Goal: Transaction & Acquisition: Obtain resource

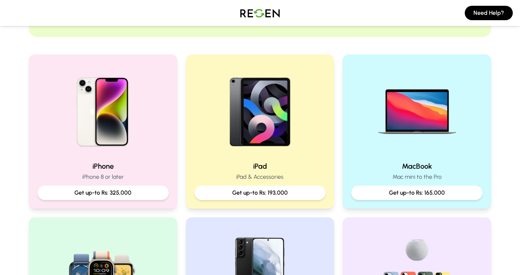
scroll to position [171, 0]
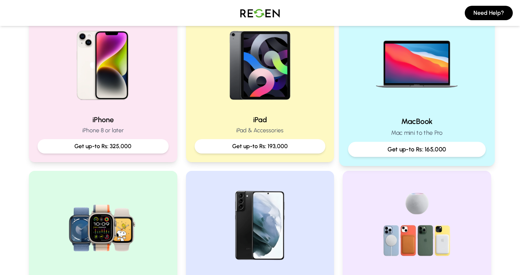
click at [438, 92] on img at bounding box center [416, 61] width 97 height 97
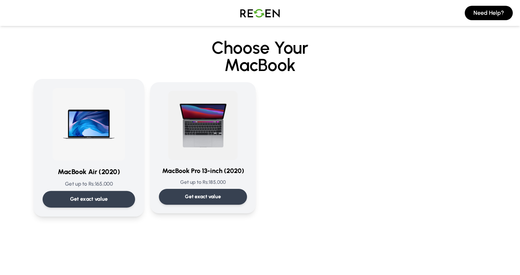
click at [61, 133] on img at bounding box center [88, 124] width 73 height 73
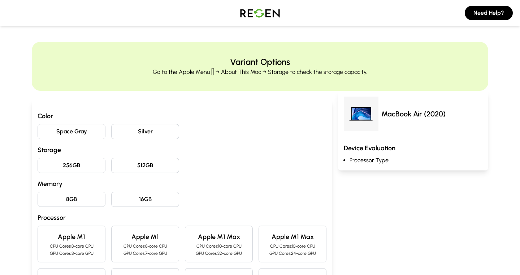
click at [92, 128] on button "Space Gray" at bounding box center [72, 131] width 68 height 15
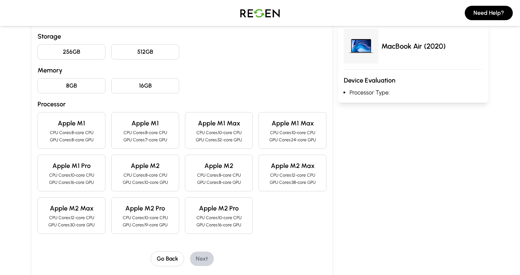
scroll to position [114, 0]
click at [68, 81] on button "8GB" at bounding box center [72, 85] width 68 height 15
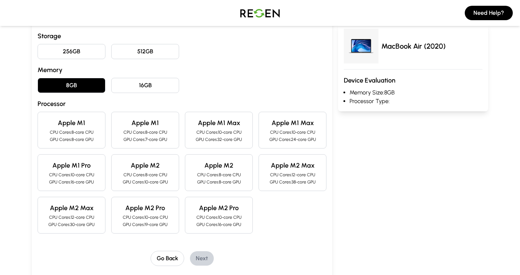
click at [76, 55] on button "256GB" at bounding box center [72, 51] width 68 height 15
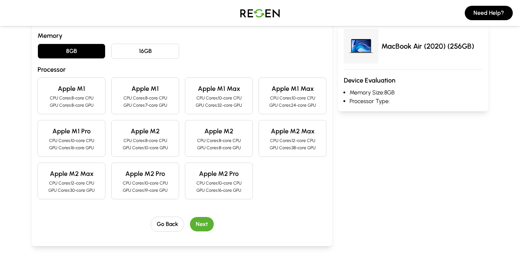
scroll to position [149, 0]
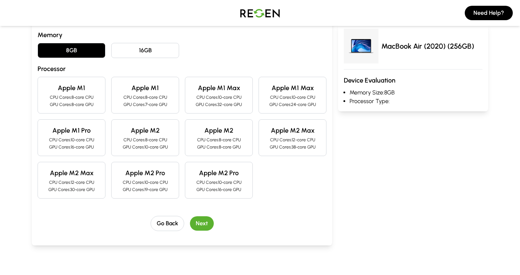
click at [83, 92] on h4 "Apple M1" at bounding box center [72, 88] width 56 height 10
click at [158, 89] on h4 "Apple M1" at bounding box center [145, 88] width 56 height 10
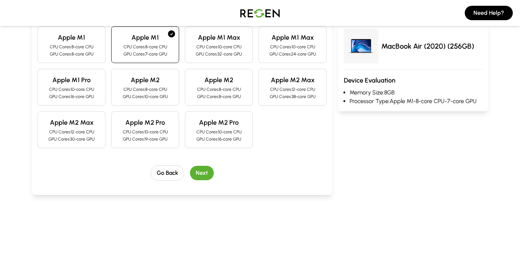
click at [205, 169] on button "Next" at bounding box center [202, 173] width 24 height 14
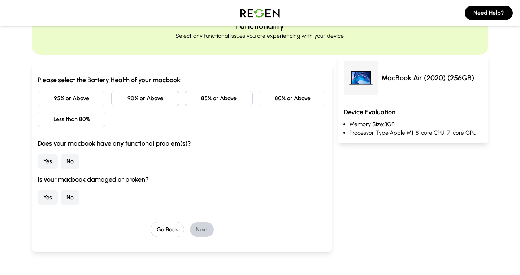
scroll to position [0, 0]
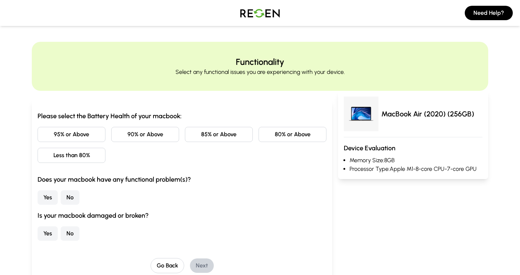
click at [133, 135] on button "90% or Above" at bounding box center [145, 134] width 68 height 15
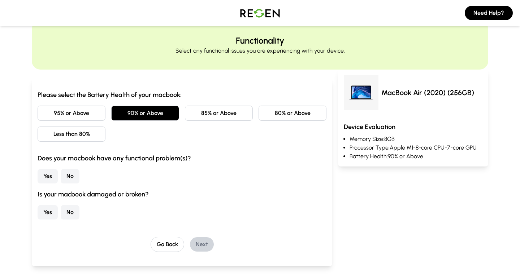
scroll to position [37, 0]
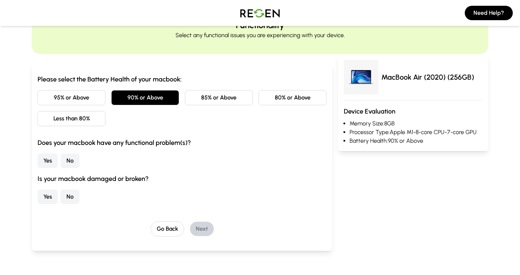
click at [64, 161] on button "No" at bounding box center [70, 161] width 19 height 14
click at [67, 196] on button "No" at bounding box center [70, 197] width 19 height 14
click at [200, 229] on button "Next" at bounding box center [202, 229] width 24 height 14
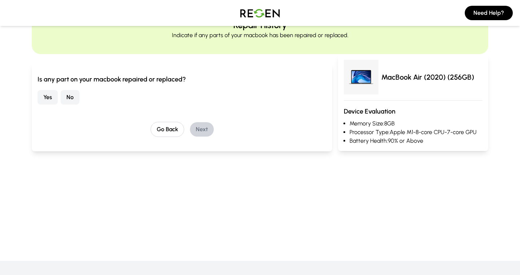
scroll to position [0, 0]
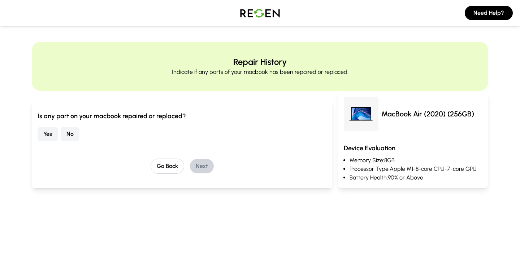
click at [70, 132] on button "No" at bounding box center [70, 134] width 19 height 14
click at [197, 168] on button "Next" at bounding box center [202, 166] width 24 height 14
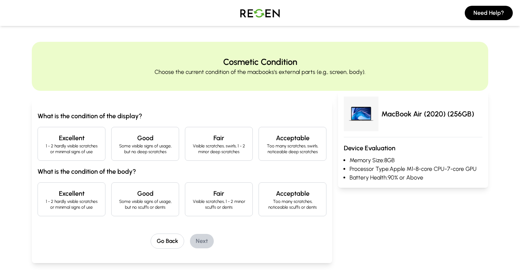
click at [68, 139] on h4 "Excellent" at bounding box center [72, 138] width 56 height 10
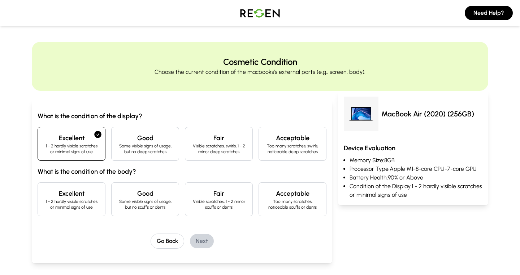
click at [90, 191] on h4 "Excellent" at bounding box center [72, 194] width 56 height 10
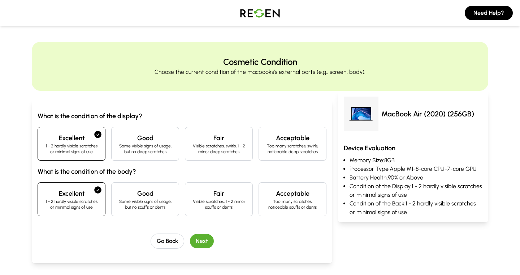
click at [197, 235] on button "Next" at bounding box center [202, 241] width 24 height 14
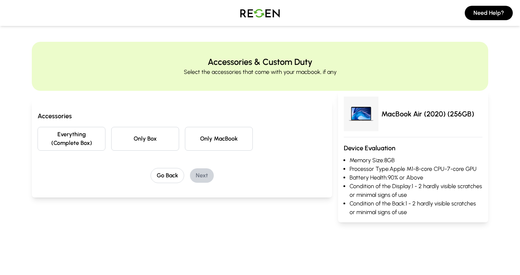
click at [49, 142] on button "Everything (Complete Box)" at bounding box center [72, 139] width 68 height 24
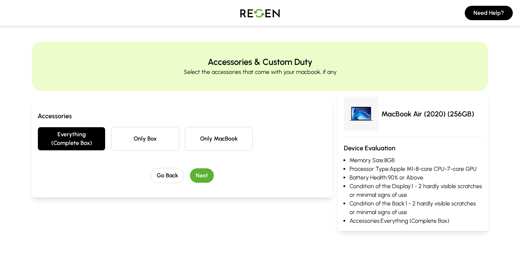
click at [207, 174] on button "Next" at bounding box center [202, 176] width 24 height 14
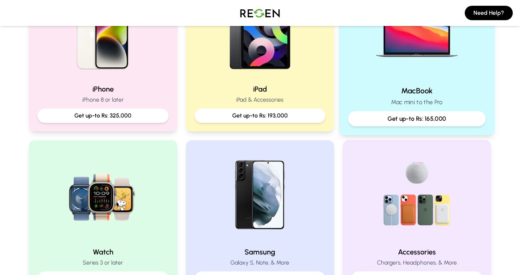
scroll to position [229, 0]
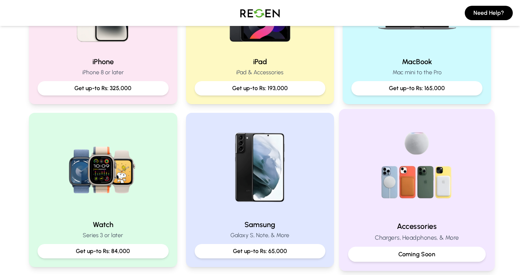
click at [429, 160] on img at bounding box center [416, 166] width 97 height 97
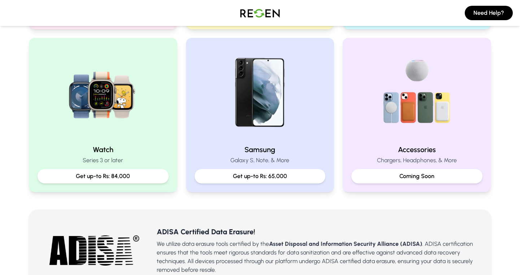
scroll to position [314, 0]
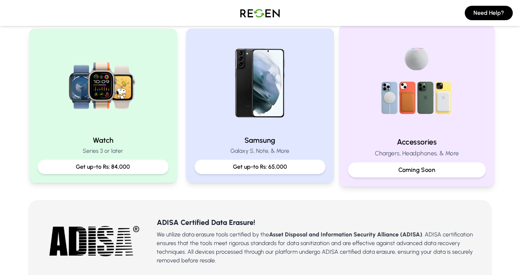
click at [412, 168] on p "Coming Soon" at bounding box center [416, 170] width 125 height 9
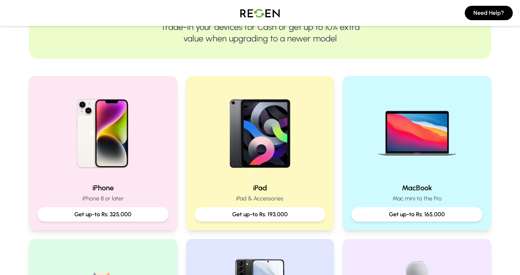
scroll to position [92, 0]
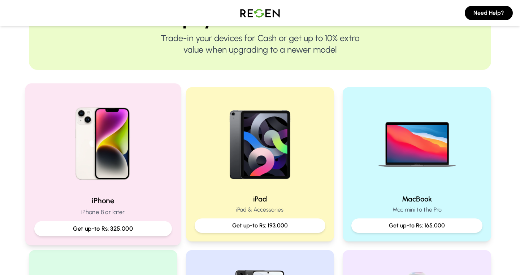
click at [126, 191] on div "iPhone iPhone 8 or later Get up-to Rs: 325,000" at bounding box center [103, 164] width 156 height 162
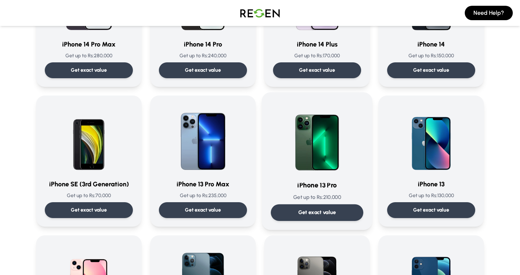
scroll to position [268, 0]
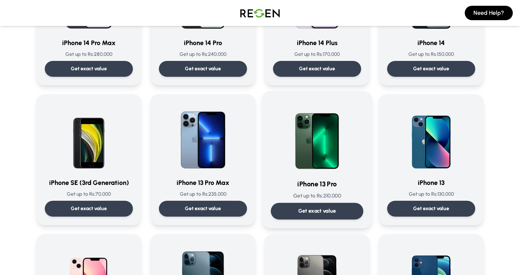
click at [301, 126] on img at bounding box center [317, 136] width 73 height 73
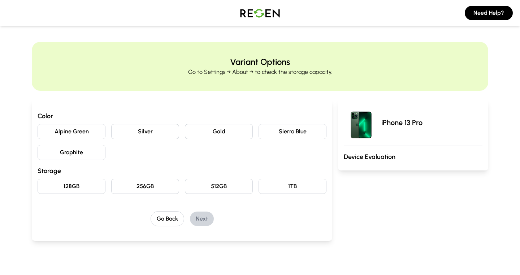
click at [74, 183] on button "128GB" at bounding box center [72, 186] width 68 height 15
click at [262, 133] on button "Sierra Blue" at bounding box center [292, 131] width 68 height 15
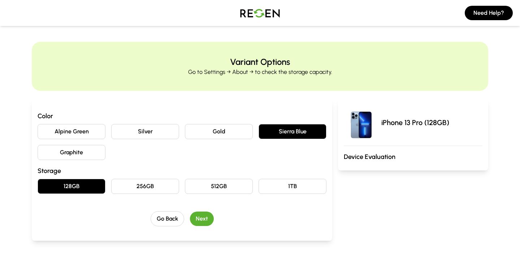
click at [203, 216] on button "Next" at bounding box center [202, 219] width 24 height 14
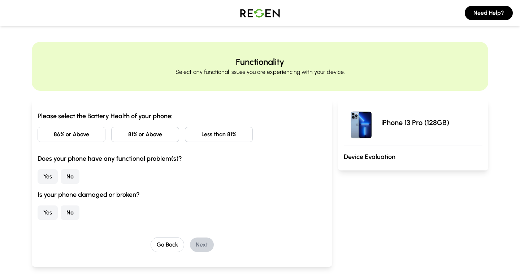
click at [219, 131] on button "Less than 81%" at bounding box center [219, 134] width 68 height 15
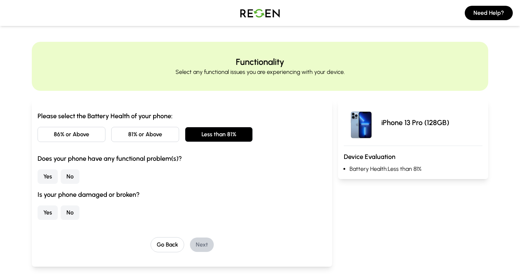
click at [74, 172] on button "No" at bounding box center [70, 177] width 19 height 14
click at [73, 212] on button "No" at bounding box center [70, 213] width 19 height 14
click at [205, 245] on button "Next" at bounding box center [202, 245] width 24 height 14
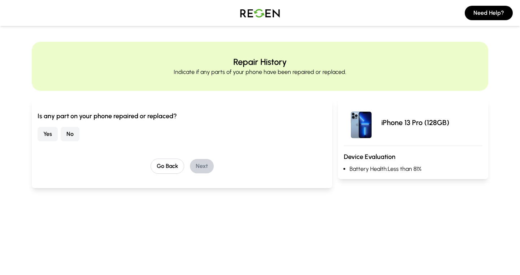
click at [66, 132] on button "No" at bounding box center [70, 134] width 19 height 14
click at [195, 161] on button "Next" at bounding box center [202, 166] width 24 height 14
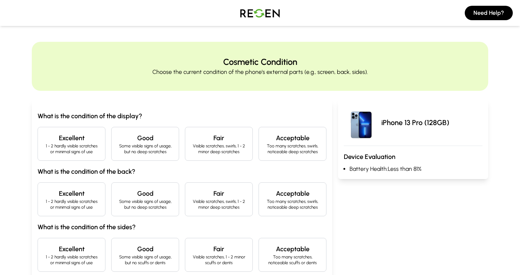
click at [87, 145] on p "1 - 2 hardly visible scratches or minimal signs of use" at bounding box center [72, 149] width 56 height 12
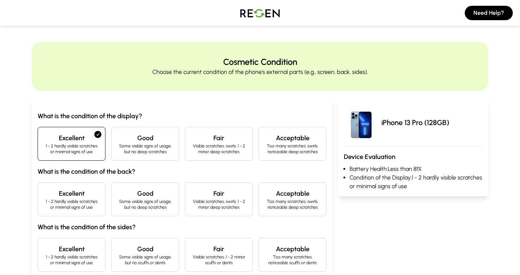
click at [84, 194] on h4 "Excellent" at bounding box center [72, 194] width 56 height 10
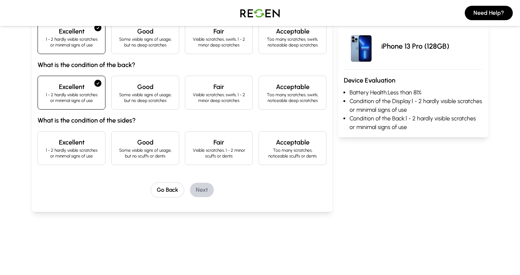
scroll to position [116, 0]
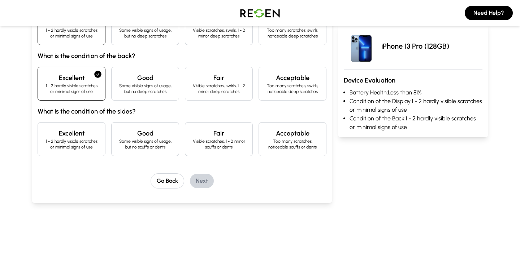
click at [80, 142] on p "1 - 2 hardly visible scratches or minimal signs of use" at bounding box center [72, 145] width 56 height 12
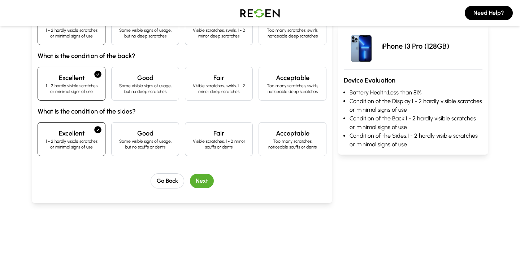
click at [204, 179] on button "Next" at bounding box center [202, 181] width 24 height 14
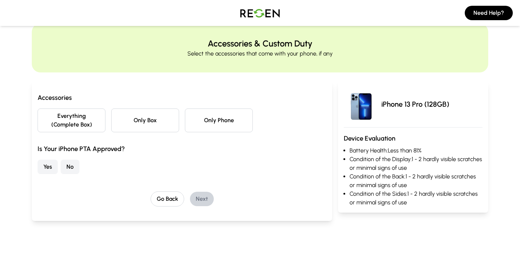
scroll to position [0, 0]
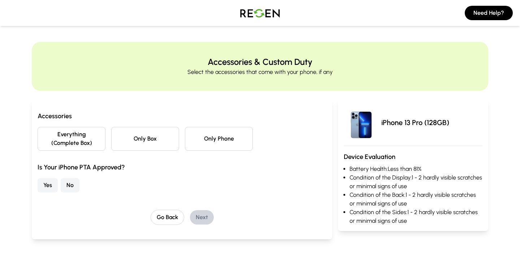
click at [65, 186] on button "No" at bounding box center [70, 185] width 19 height 14
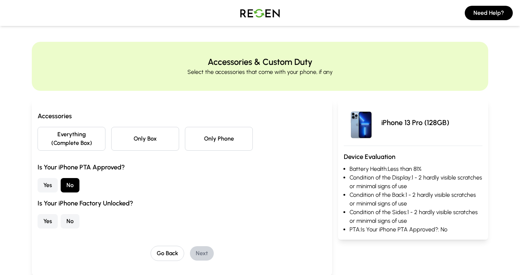
click at [42, 218] on button "Yes" at bounding box center [48, 221] width 20 height 14
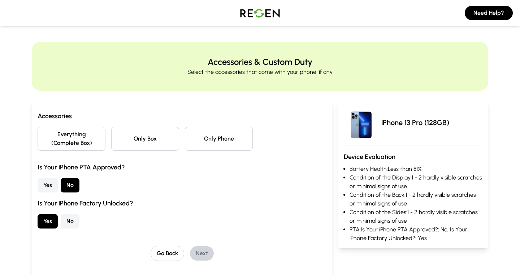
click at [218, 134] on button "Only Phone" at bounding box center [219, 139] width 68 height 24
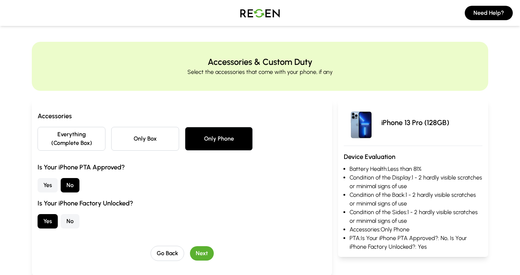
click at [201, 256] on button "Next" at bounding box center [202, 254] width 24 height 14
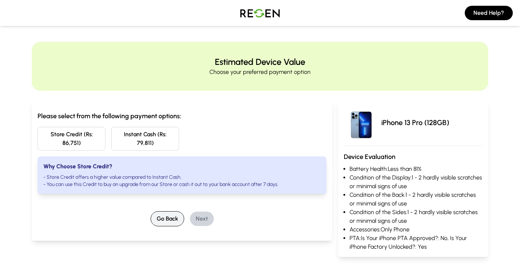
click at [169, 214] on button "Go Back" at bounding box center [168, 219] width 34 height 15
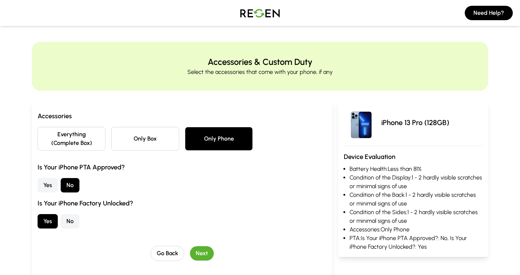
click at [89, 142] on button "Everything (Complete Box)" at bounding box center [72, 139] width 68 height 24
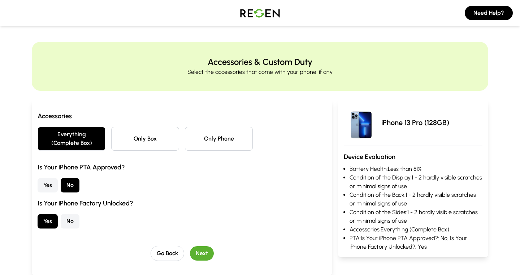
click at [205, 253] on button "Next" at bounding box center [202, 254] width 24 height 14
